Goal: Transaction & Acquisition: Purchase product/service

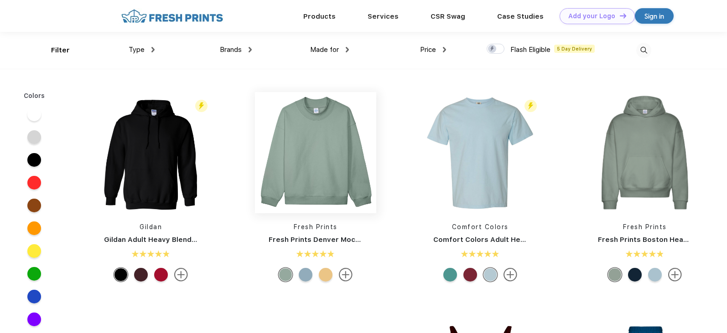
scroll to position [0, 0]
click at [146, 49] on div "Type" at bounding box center [142, 49] width 26 height 10
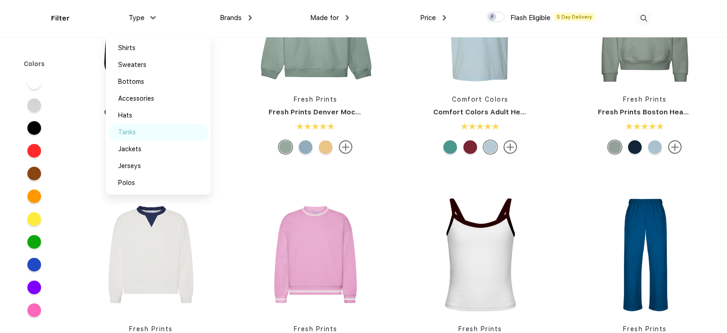
scroll to position [92, 0]
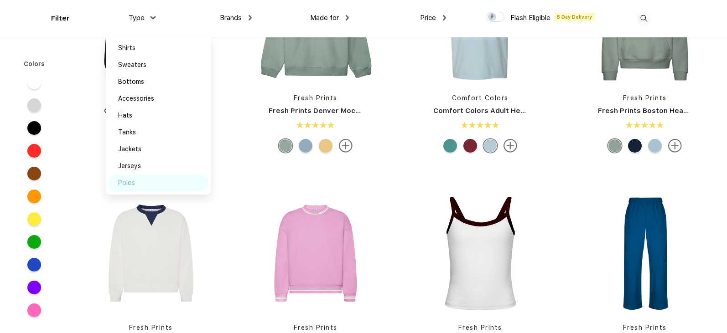
click at [135, 180] on div "Polos" at bounding box center [126, 183] width 17 height 10
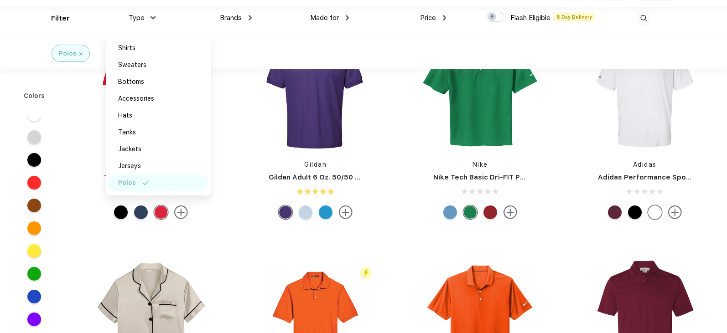
scroll to position [46, 0]
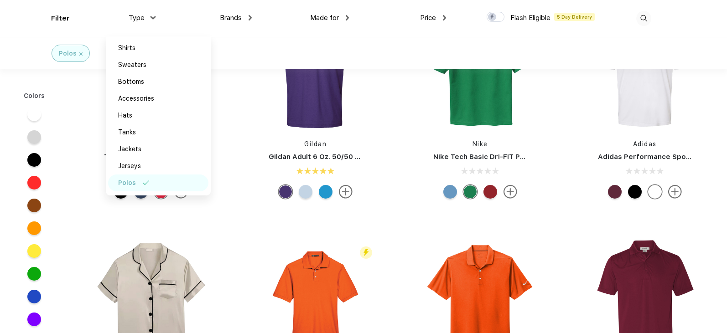
click at [36, 139] on div at bounding box center [34, 137] width 14 height 14
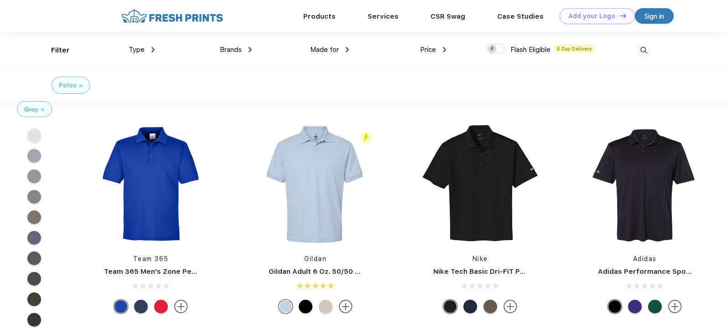
click at [622, 52] on div at bounding box center [602, 50] width 97 height 37
click at [641, 49] on img at bounding box center [643, 50] width 15 height 15
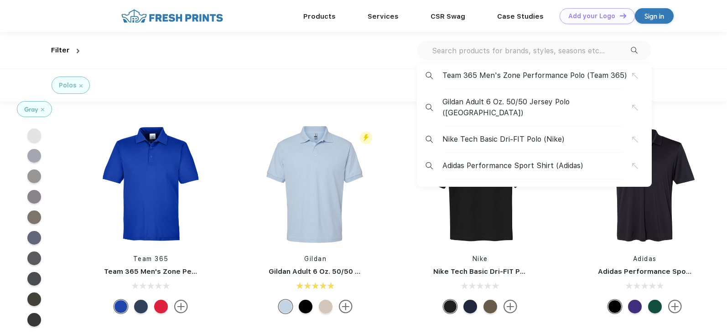
click at [638, 49] on div "Team 365 Men's Zone Performance Polo (Team 365) Gildan Adult 6 Oz. 50/50 Jersey…" at bounding box center [534, 51] width 234 height 20
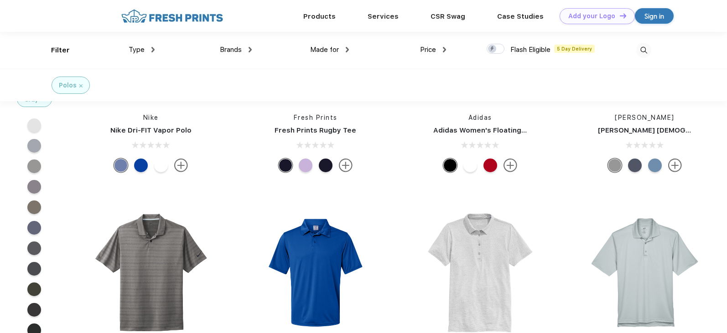
scroll to position [957, 0]
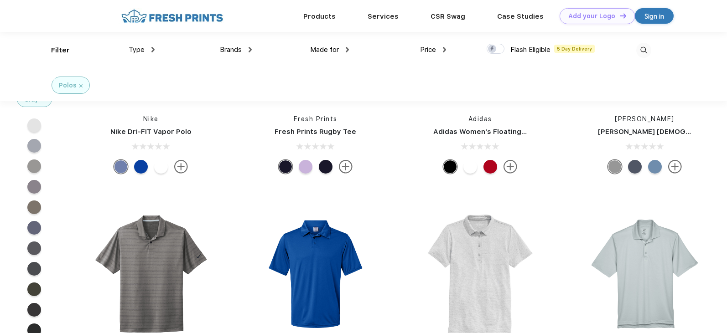
click at [642, 52] on img at bounding box center [643, 50] width 15 height 15
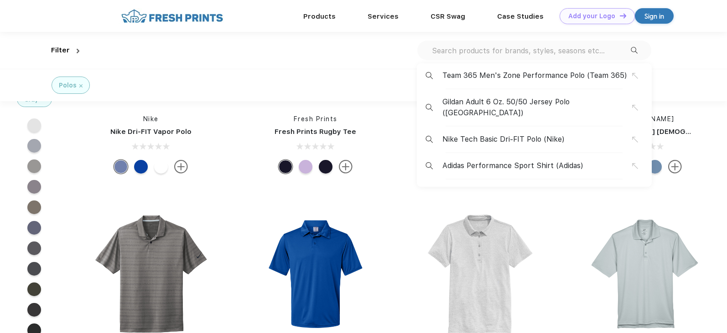
click at [582, 57] on div "Team 365 Men's Zone Performance Polo (Team 365) Gildan Adult 6 Oz. 50/50 Jersey…" at bounding box center [534, 51] width 234 height 20
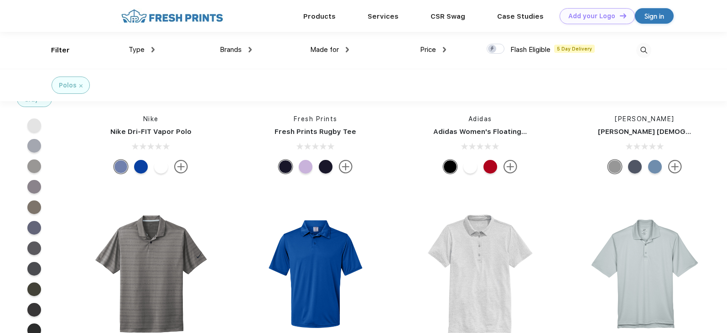
click at [643, 50] on img at bounding box center [643, 50] width 15 height 15
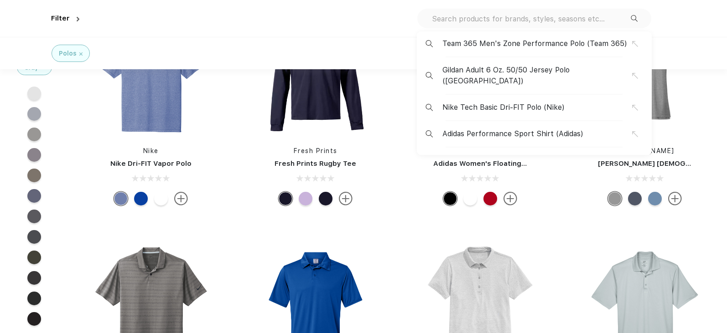
scroll to position [1249, 0]
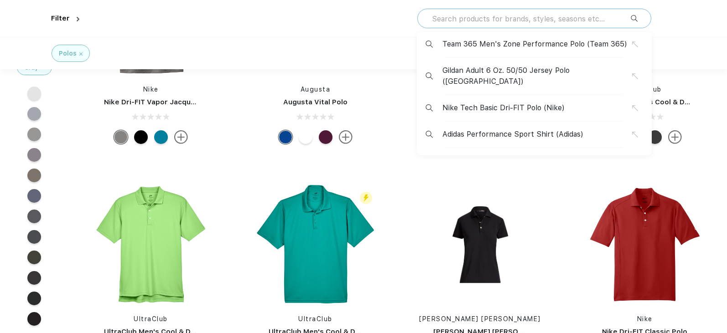
click at [449, 16] on input "text" at bounding box center [531, 19] width 200 height 10
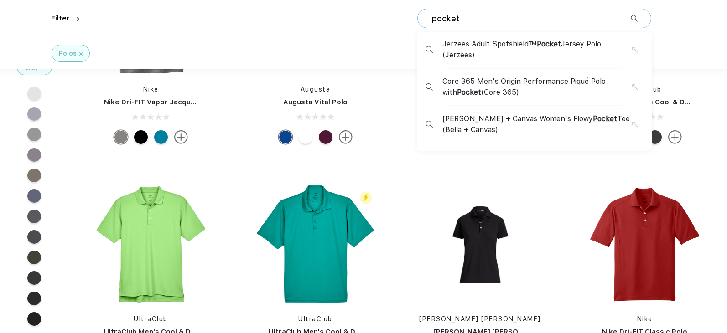
type input "pocket"
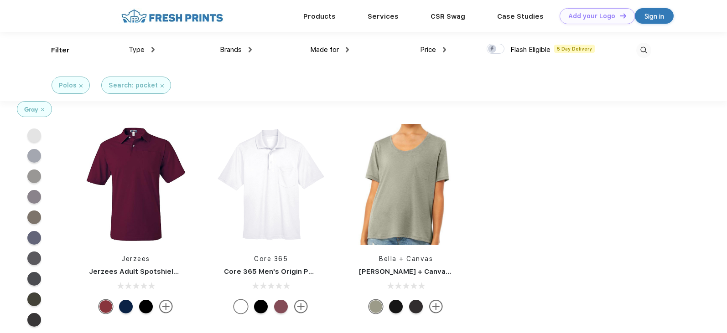
click at [142, 307] on div at bounding box center [146, 307] width 14 height 14
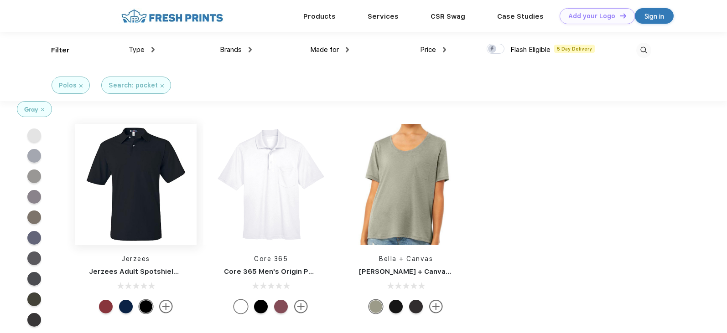
click at [133, 206] on img at bounding box center [135, 184] width 121 height 121
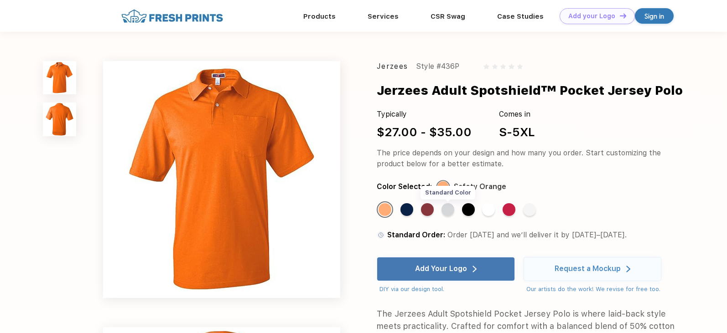
click at [445, 215] on div "Standard Color" at bounding box center [447, 209] width 13 height 13
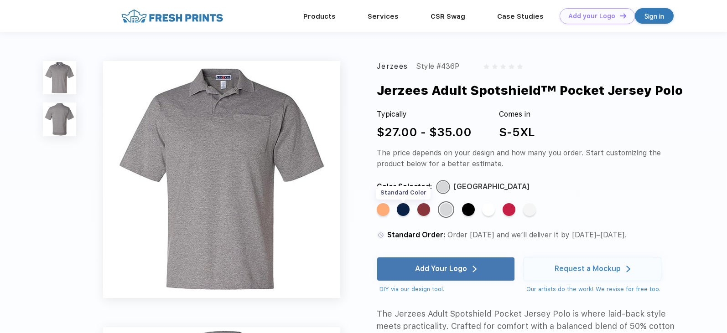
click at [404, 209] on div "Standard Color" at bounding box center [403, 209] width 13 height 13
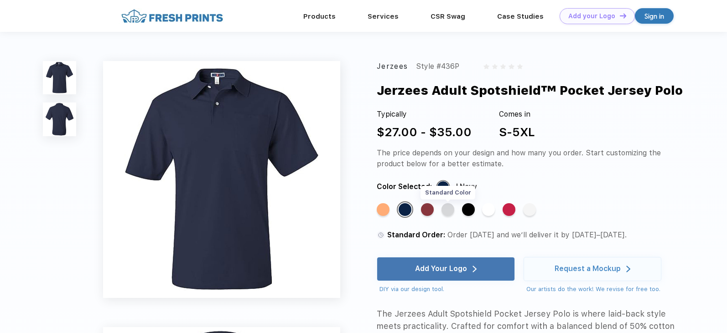
click at [448, 208] on div "Standard Color" at bounding box center [447, 209] width 13 height 13
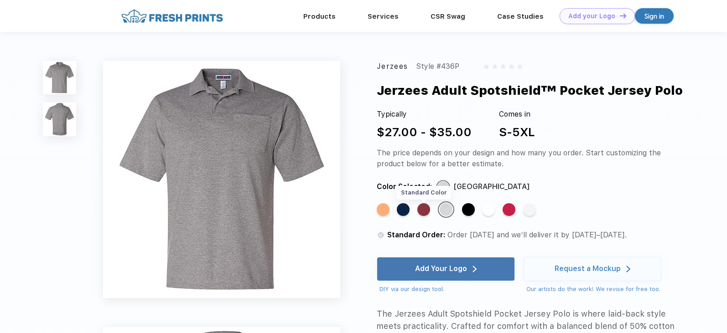
click at [428, 212] on div "Standard Color" at bounding box center [423, 209] width 13 height 13
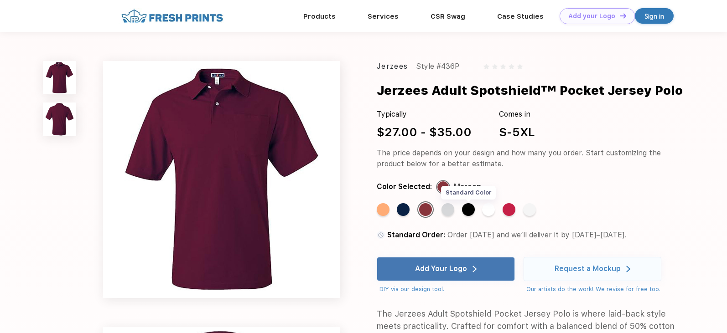
click at [470, 211] on div "Standard Color" at bounding box center [468, 209] width 13 height 13
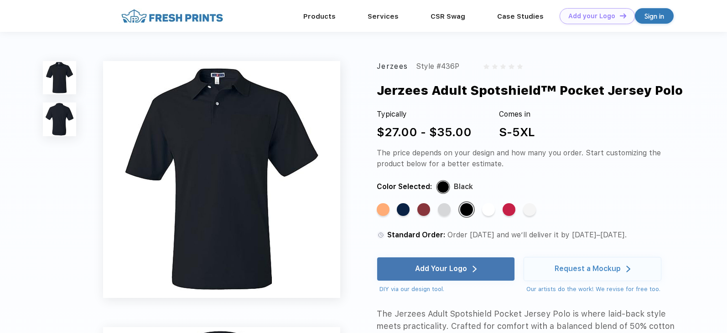
click at [512, 135] on div "S-5XL" at bounding box center [517, 132] width 36 height 18
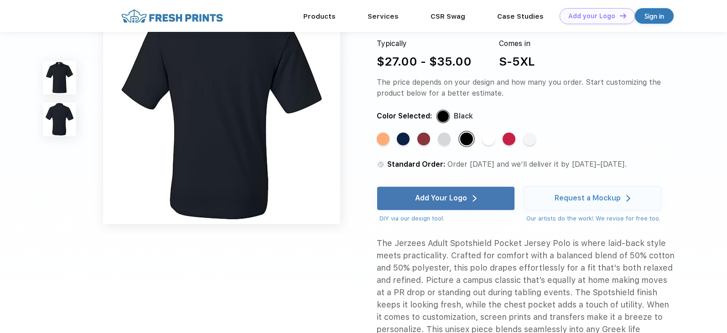
scroll to position [319, 0]
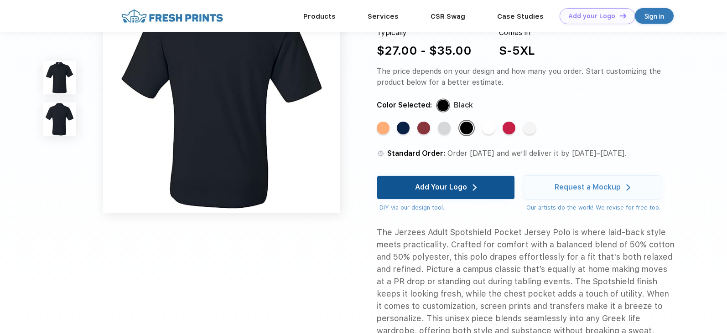
click at [459, 188] on div "Add Your Logo" at bounding box center [441, 187] width 52 height 9
